Goal: Navigation & Orientation: Understand site structure

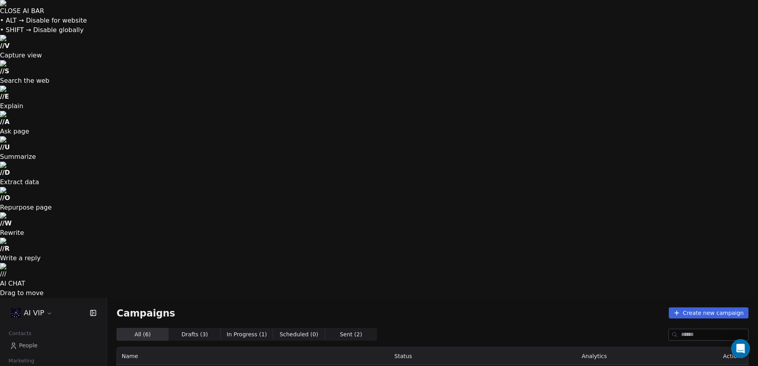
click at [61, 366] on link "Workflows" at bounding box center [53, 373] width 94 height 13
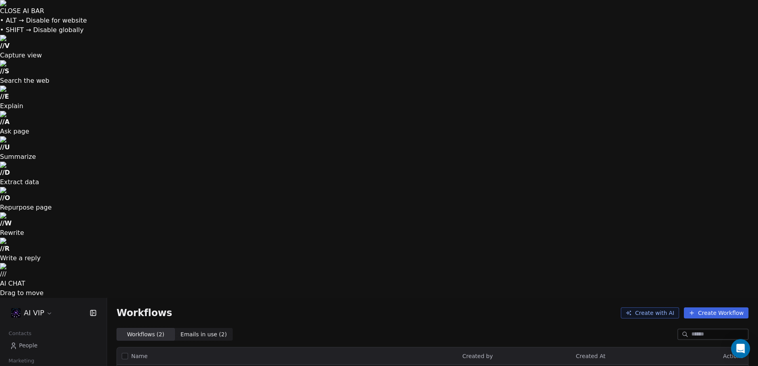
click at [43, 340] on link "People" at bounding box center [53, 346] width 94 height 13
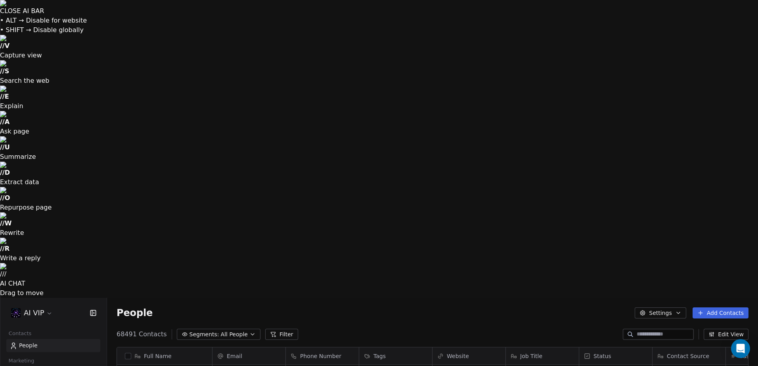
scroll to position [316, 645]
